Goal: Task Accomplishment & Management: Use online tool/utility

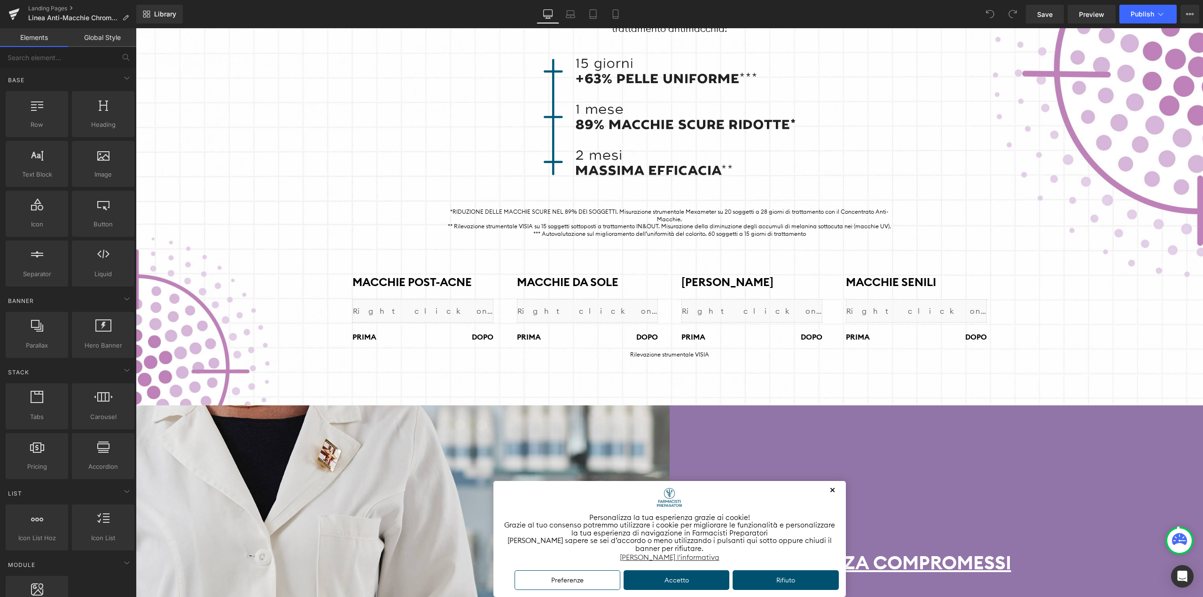
scroll to position [940, 0]
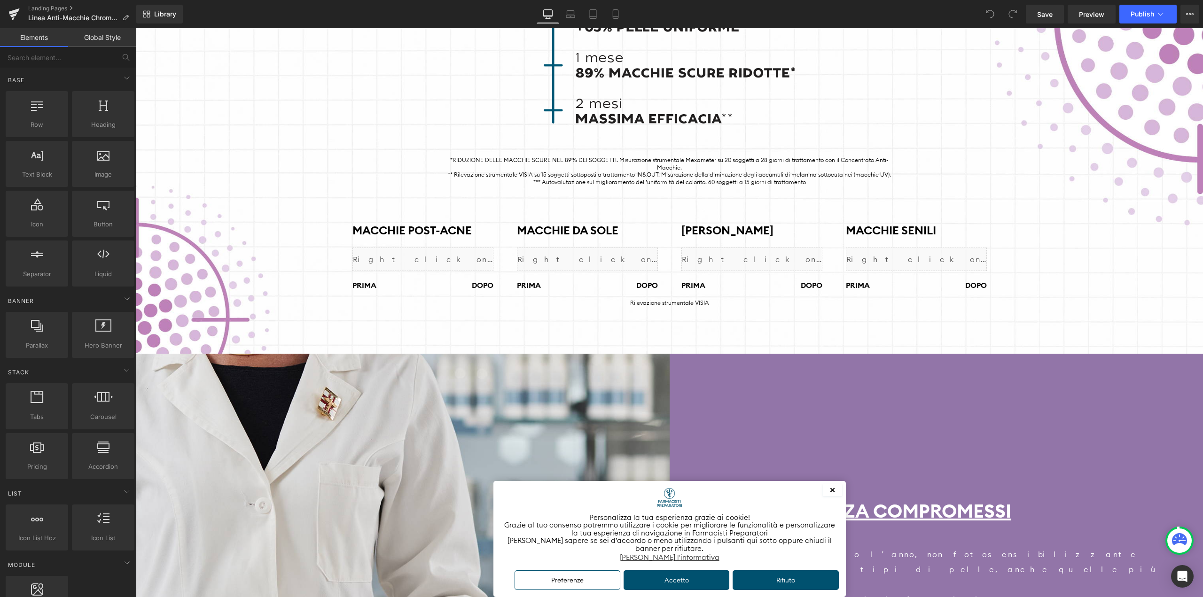
click at [834, 489] on button "✕" at bounding box center [832, 491] width 19 height 12
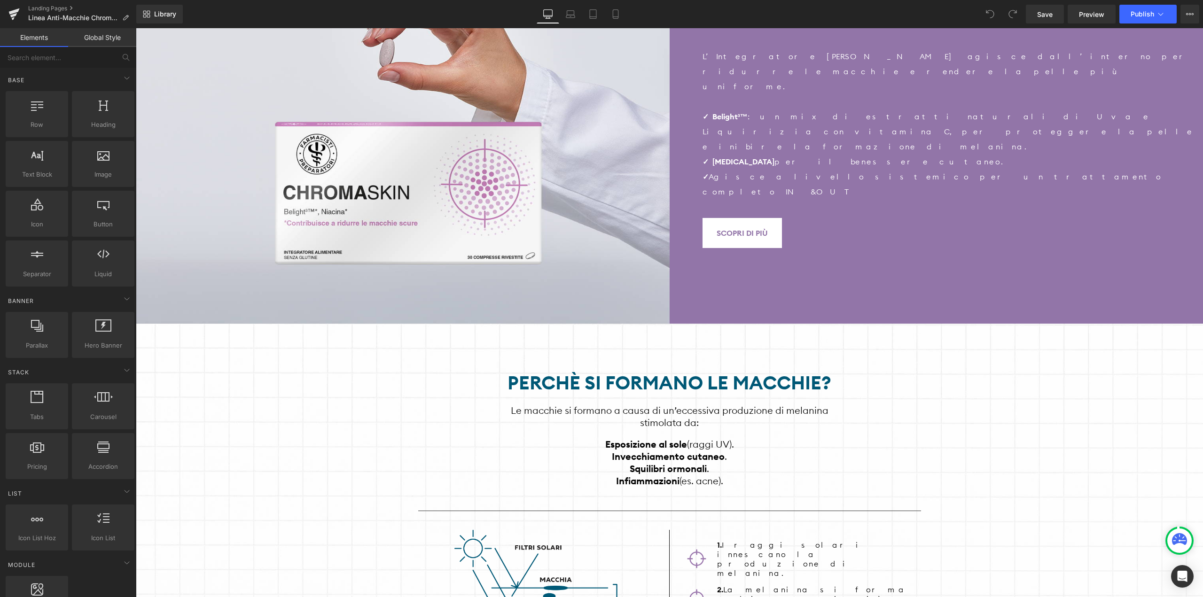
scroll to position [3478, 0]
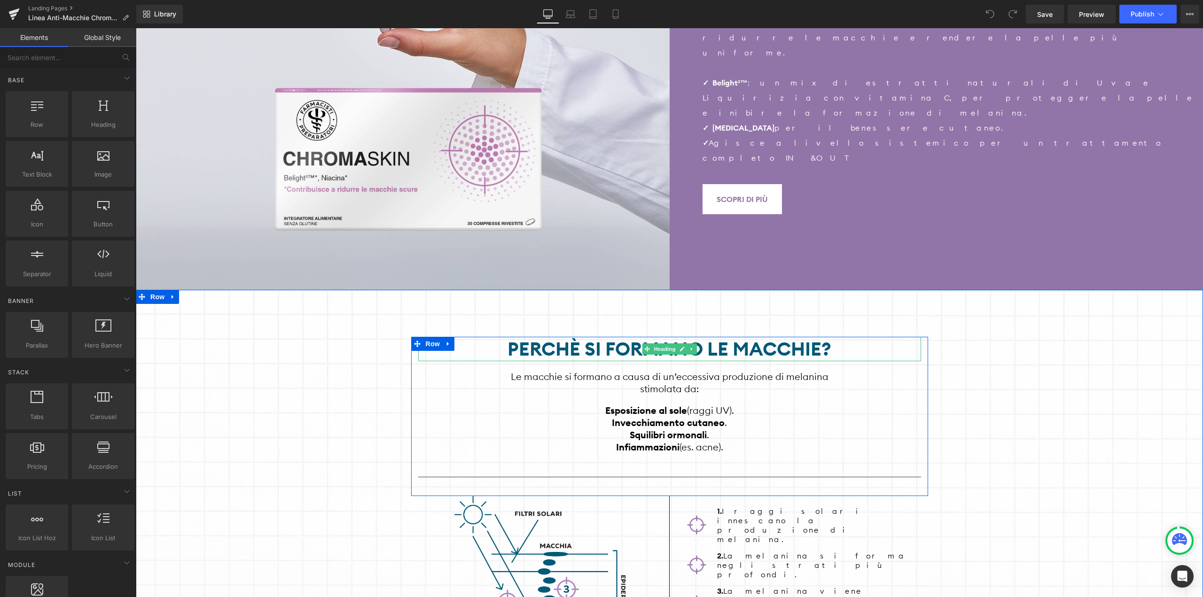
click at [581, 337] on div "Perchè si formano le macchie?" at bounding box center [669, 349] width 503 height 24
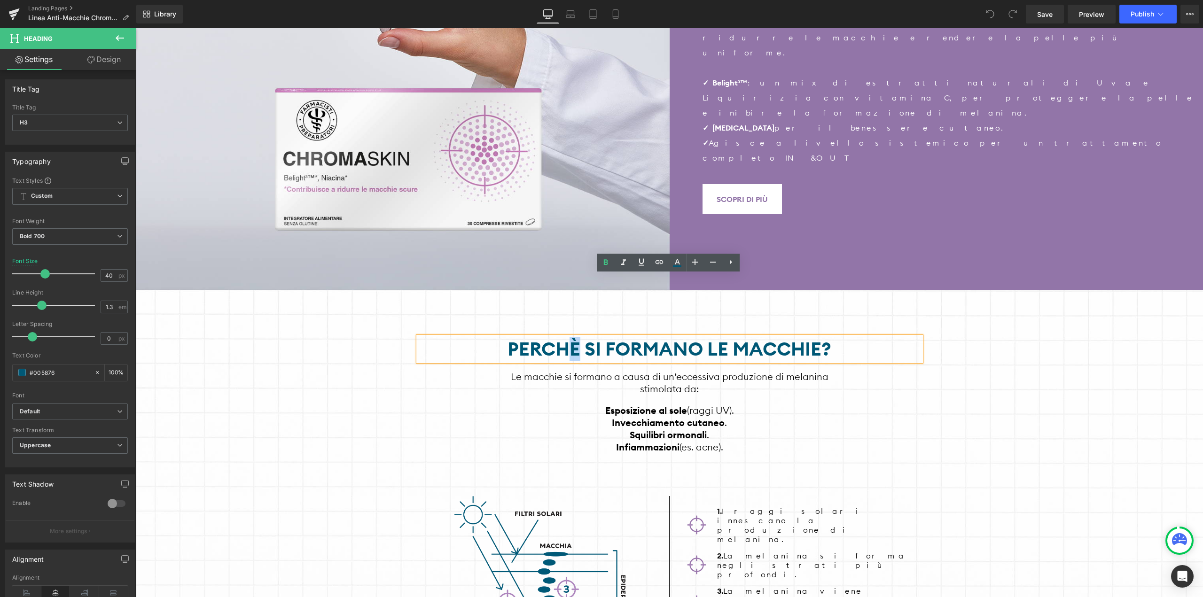
drag, startPoint x: 575, startPoint y: 288, endPoint x: 570, endPoint y: 291, distance: 6.3
click at [570, 337] on div "Perchè si formano le macchie?" at bounding box center [669, 349] width 503 height 24
click at [1053, 13] on span "Save" at bounding box center [1045, 14] width 16 height 10
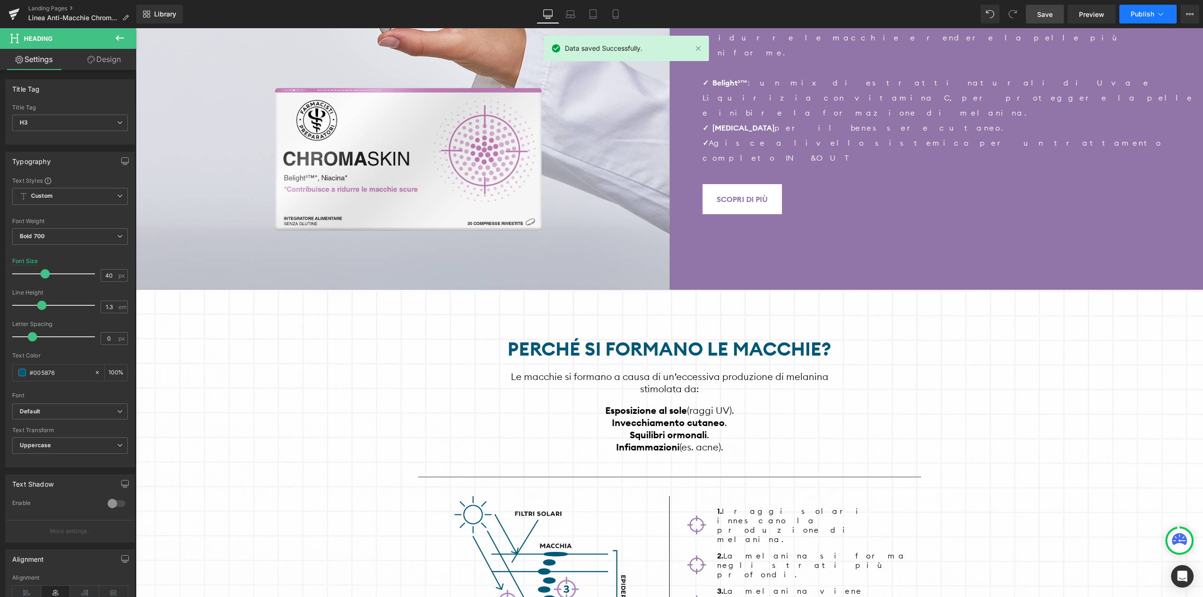
click at [1140, 16] on span "Publish" at bounding box center [1142, 14] width 23 height 8
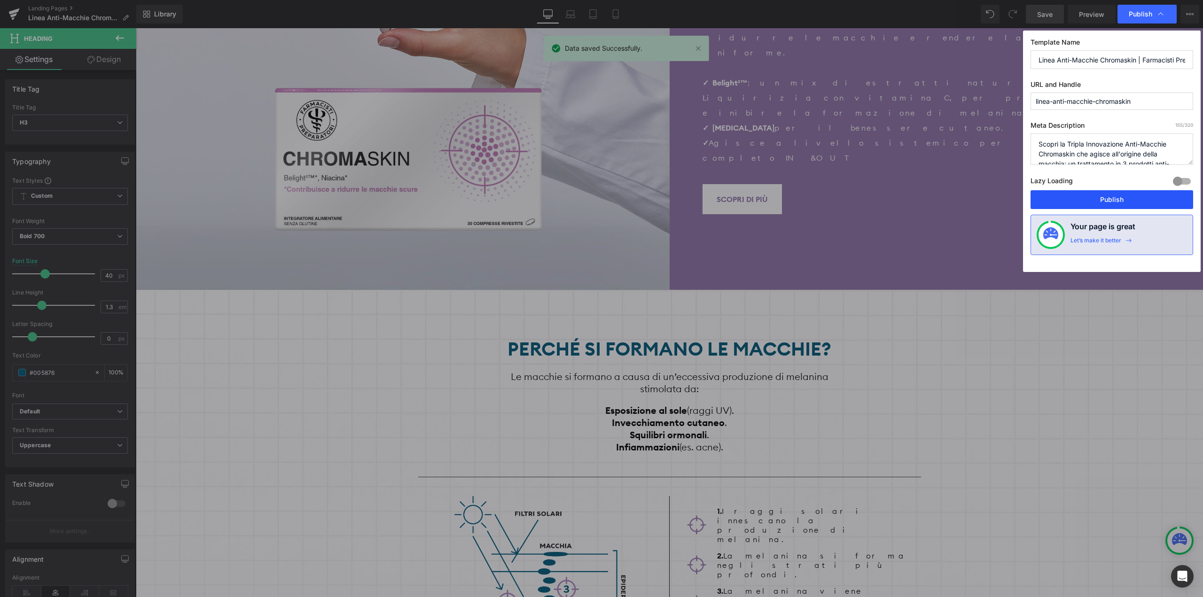
click at [1078, 202] on button "Publish" at bounding box center [1112, 199] width 163 height 19
